Goal: Transaction & Acquisition: Purchase product/service

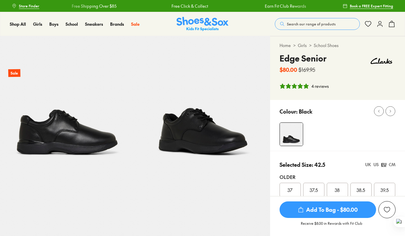
select select "*"
click at [324, 211] on span "Add To Bag - $80.00" at bounding box center [328, 209] width 97 height 17
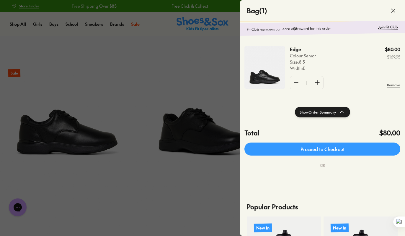
scroll to position [5, 0]
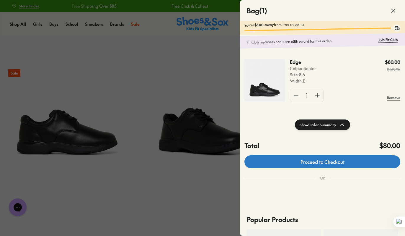
click at [319, 166] on link "Proceed to Checkout" at bounding box center [323, 161] width 156 height 13
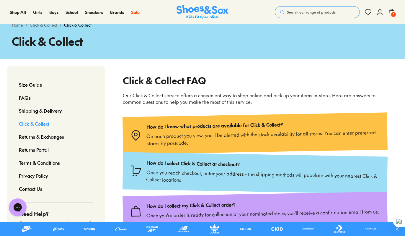
scroll to position [24, 0]
click at [392, 12] on span "1" at bounding box center [394, 15] width 6 height 6
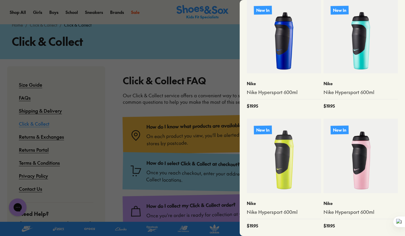
scroll to position [0, 0]
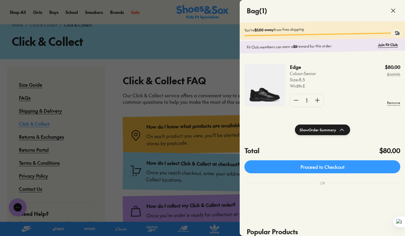
click at [392, 10] on icon at bounding box center [393, 10] width 7 height 7
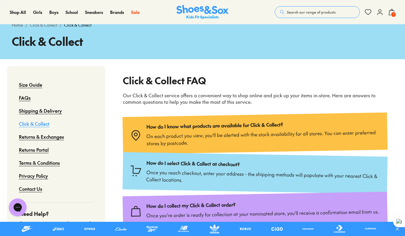
click at [380, 14] on icon at bounding box center [380, 12] width 7 height 7
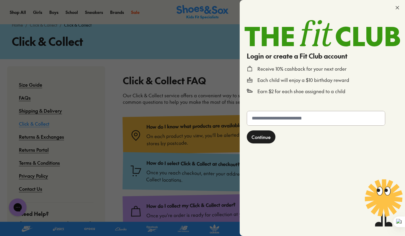
click at [396, 8] on icon at bounding box center [398, 8] width 6 height 6
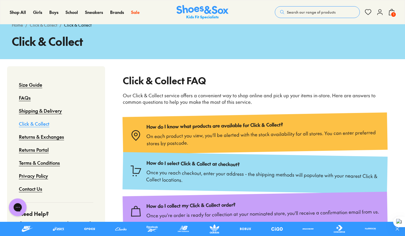
click at [393, 14] on span "1" at bounding box center [394, 15] width 6 height 6
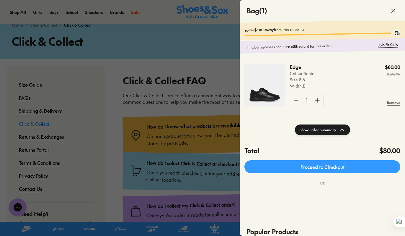
click at [308, 85] on p "Width : E" at bounding box center [303, 86] width 26 height 6
click at [296, 73] on p "Colour: Senior" at bounding box center [303, 73] width 26 height 6
click at [287, 91] on div "Edge Colour: Senior Size : 8.5 Width : E $80.00 $169.95 1 Remove" at bounding box center [322, 88] width 165 height 62
click at [320, 131] on button "Show Order Summary" at bounding box center [322, 129] width 55 height 11
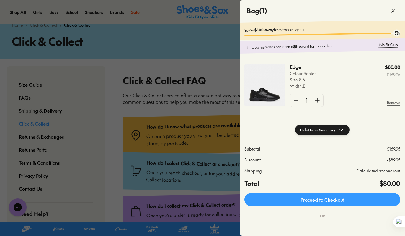
click at [394, 8] on icon at bounding box center [393, 10] width 7 height 7
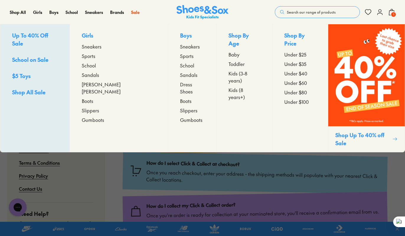
click at [180, 67] on span "School" at bounding box center [187, 65] width 14 height 7
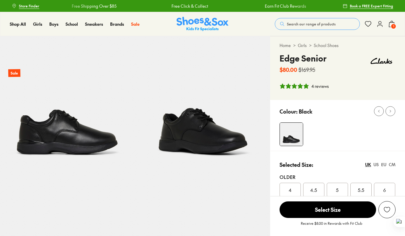
select select "*"
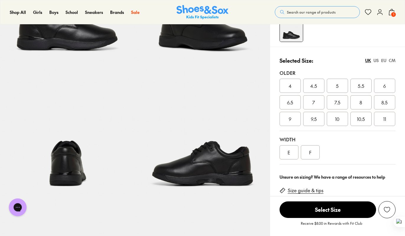
scroll to position [133, 0]
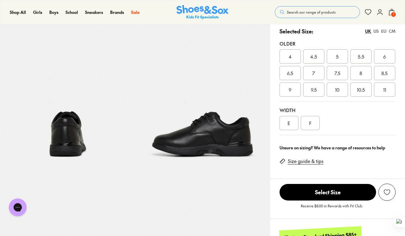
click at [383, 32] on div "EU" at bounding box center [383, 31] width 5 height 6
click at [287, 120] on div "E" at bounding box center [289, 123] width 19 height 14
click at [381, 74] on span "42.5" at bounding box center [384, 72] width 9 height 7
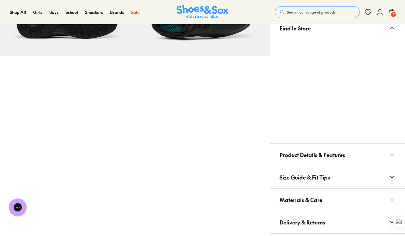
scroll to position [374, 0]
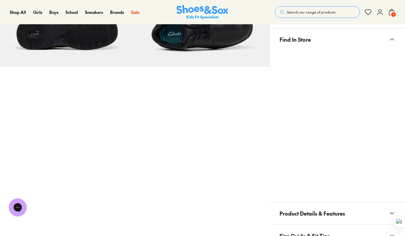
click at [393, 39] on icon at bounding box center [392, 39] width 7 height 7
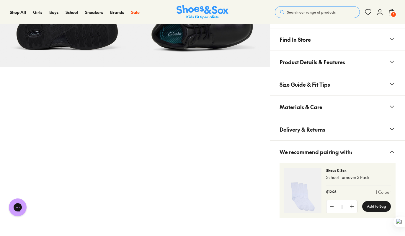
click at [393, 39] on icon at bounding box center [392, 39] width 7 height 7
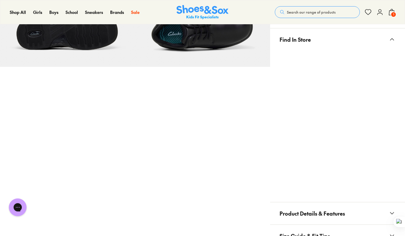
click at [252, 119] on div "Pinch & Zoom (100%)" at bounding box center [135, 19] width 270 height 715
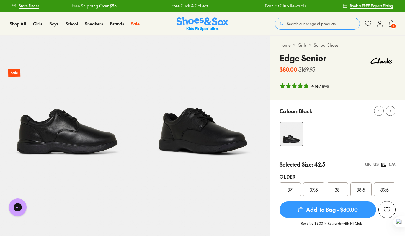
scroll to position [0, 0]
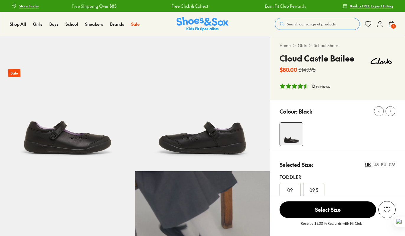
select select "*"
